Goal: Navigation & Orientation: Go to known website

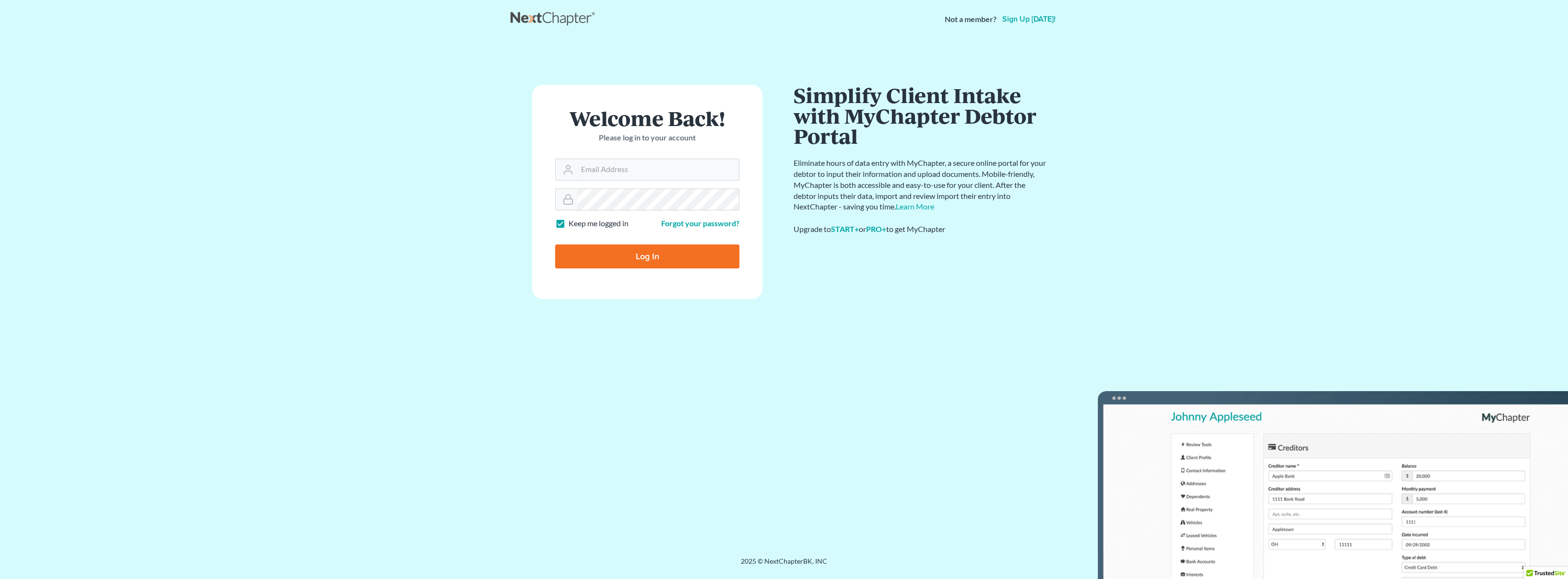
type input "msheridan@atlasfirm.com"
click at [629, 251] on input "Log In" at bounding box center [647, 256] width 184 height 24
type input "Thinking..."
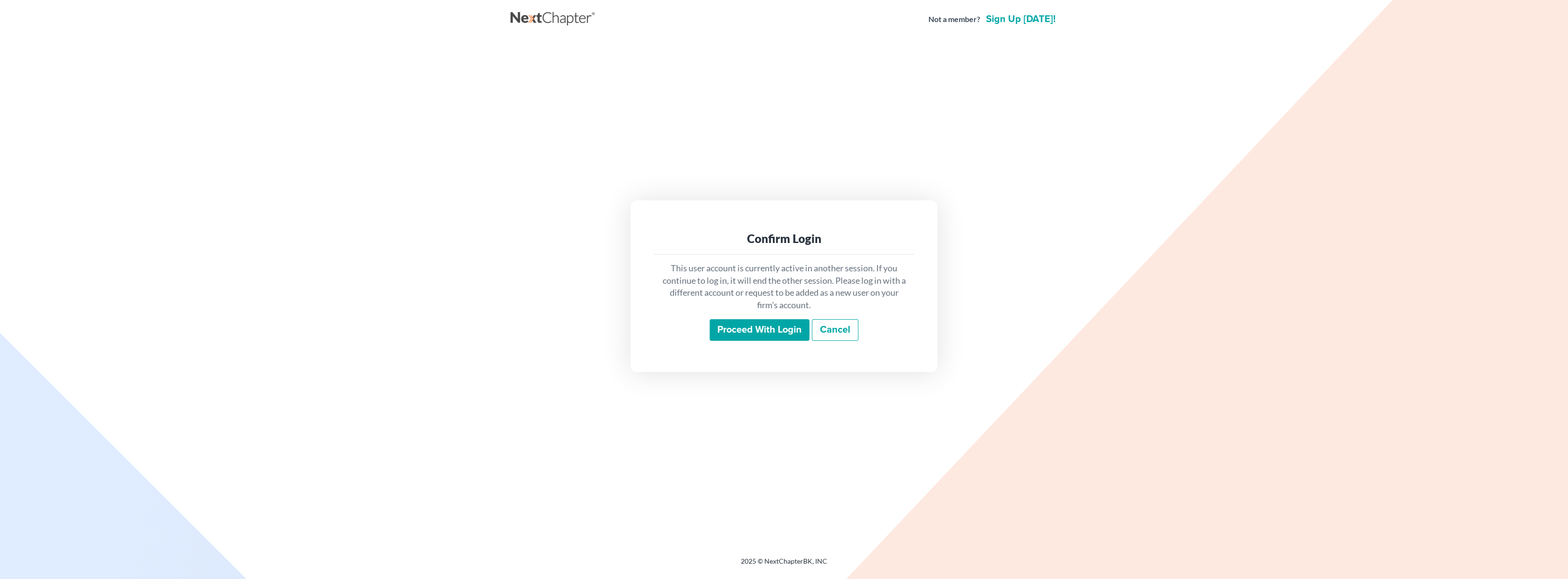
click at [751, 335] on input "Proceed with login" at bounding box center [760, 330] width 100 height 22
